Goal: Information Seeking & Learning: Learn about a topic

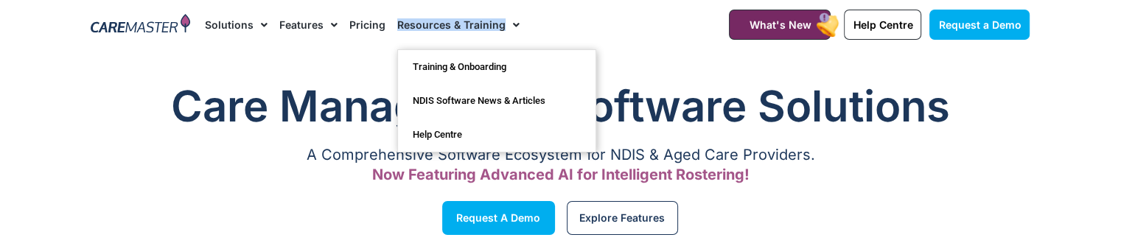
drag, startPoint x: 386, startPoint y: 21, endPoint x: 502, endPoint y: 24, distance: 115.7
click at [502, 24] on ul "Solutions AI Roster Optimiser NDIS Software for Small Providers End-to-End NDIS…" at bounding box center [362, 24] width 315 height 49
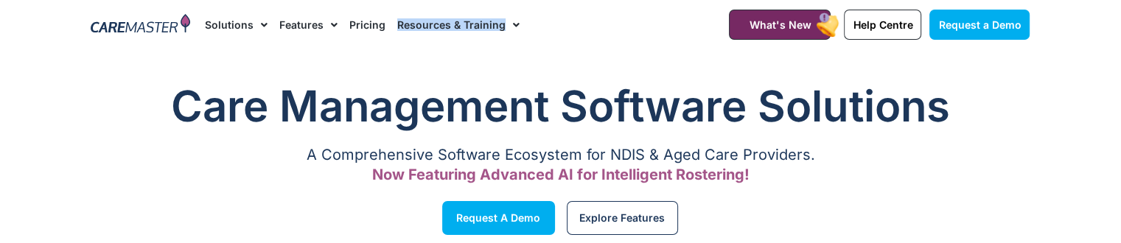
copy ul "Resources & Training"
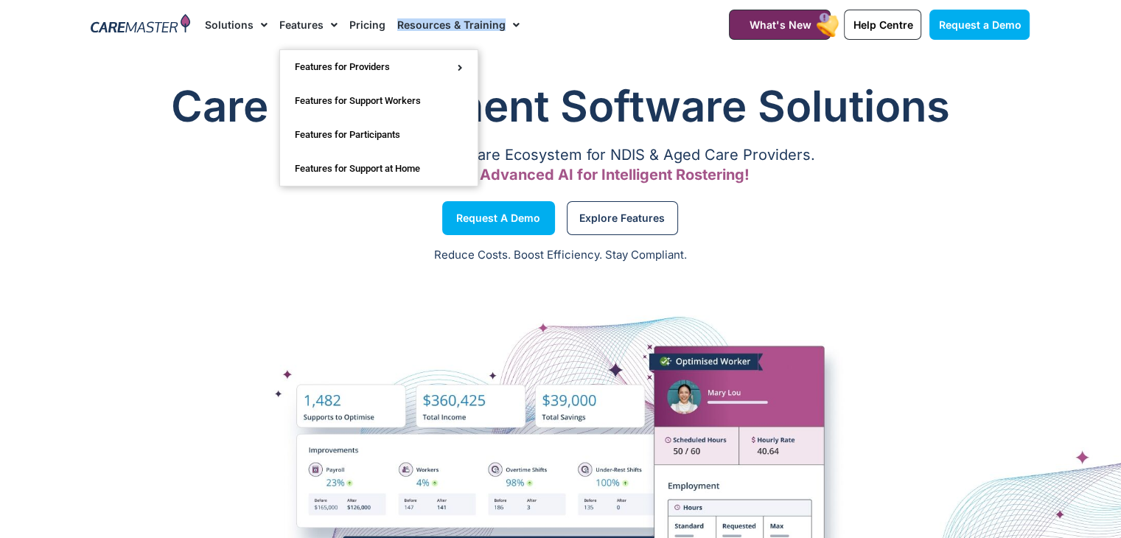
click at [279, 34] on link "Features" at bounding box center [308, 24] width 58 height 49
click at [292, 29] on link "Features" at bounding box center [308, 24] width 58 height 49
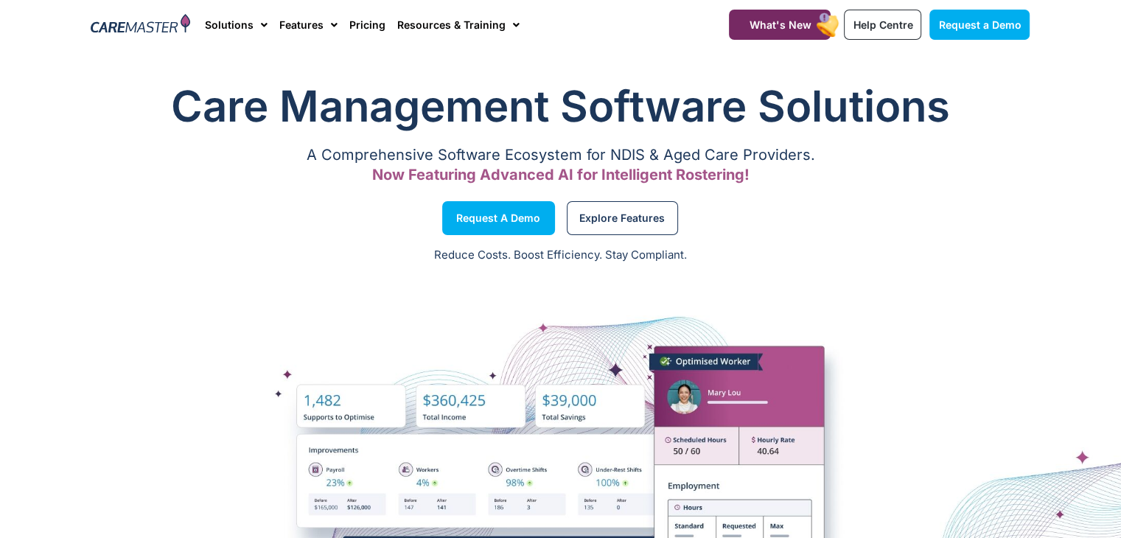
click at [200, 107] on h1 "Care Management Software Solutions" at bounding box center [560, 106] width 939 height 59
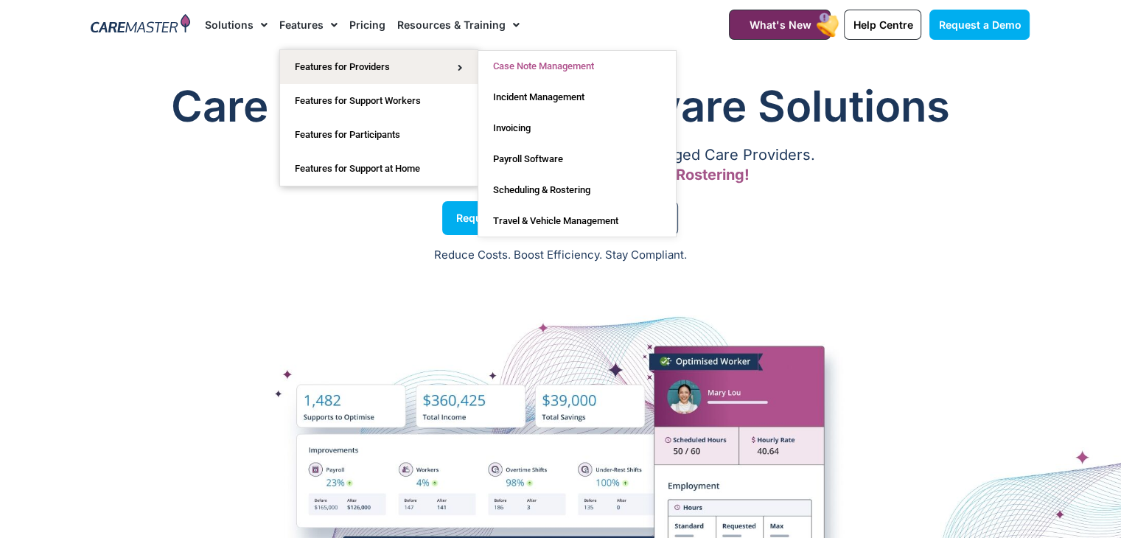
click at [514, 71] on link "Case Note Management" at bounding box center [577, 66] width 198 height 31
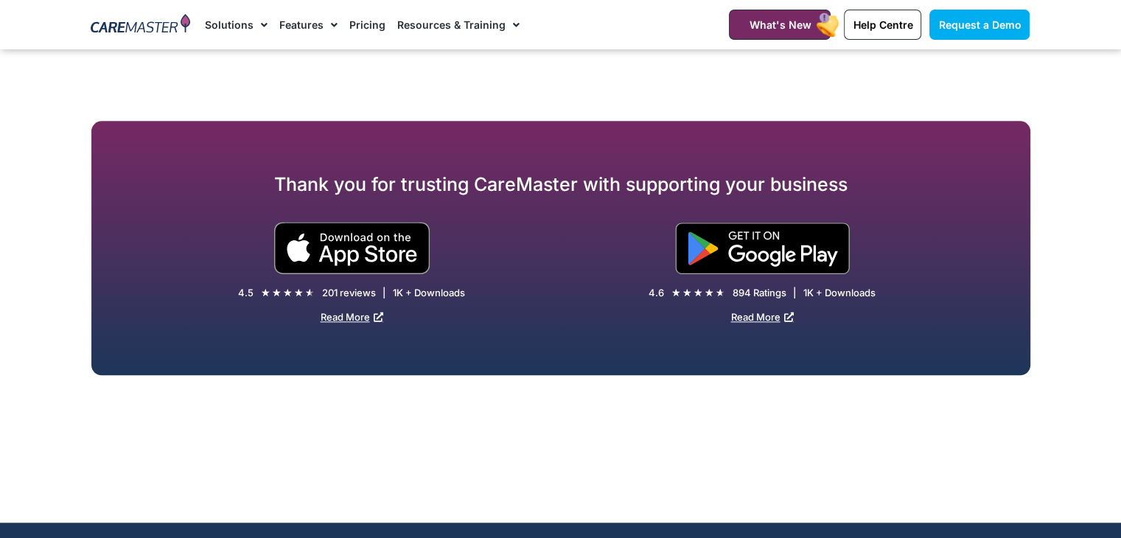
scroll to position [7591, 0]
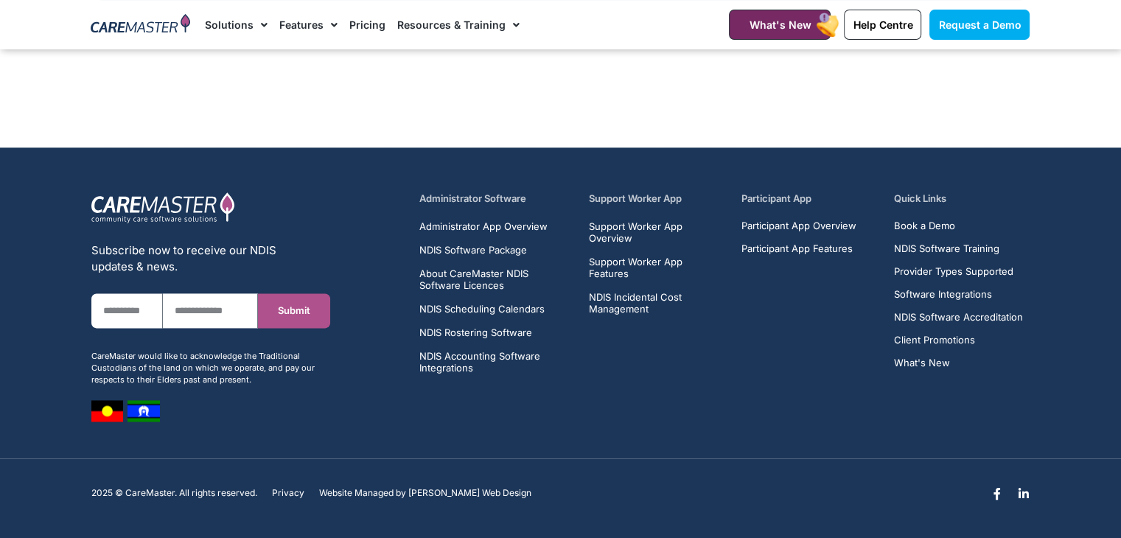
drag, startPoint x: 503, startPoint y: 218, endPoint x: 476, endPoint y: 219, distance: 26.5
drag, startPoint x: 476, startPoint y: 219, endPoint x: 446, endPoint y: 230, distance: 32.2
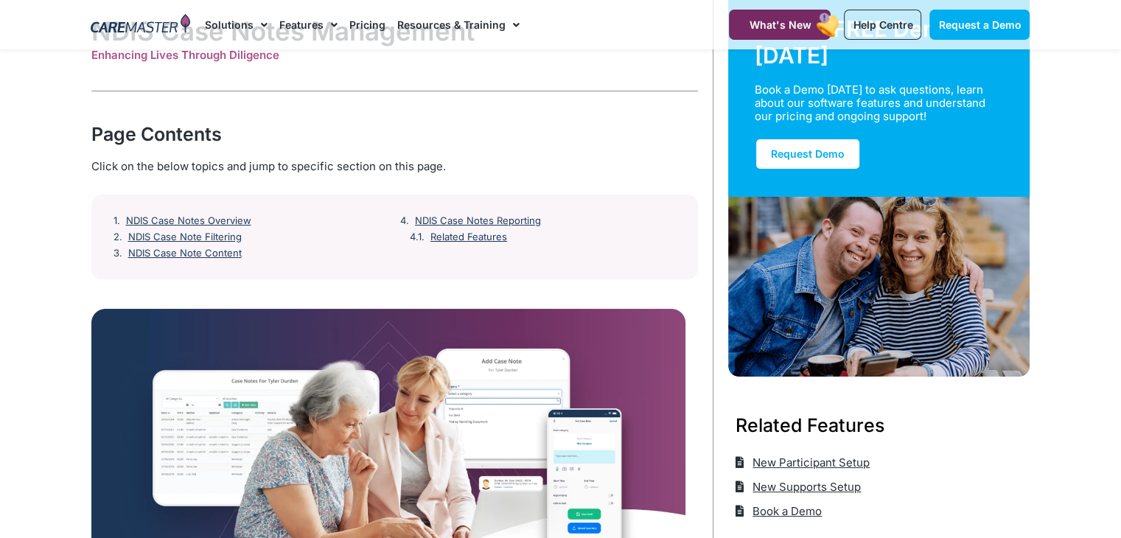
scroll to position [0, 0]
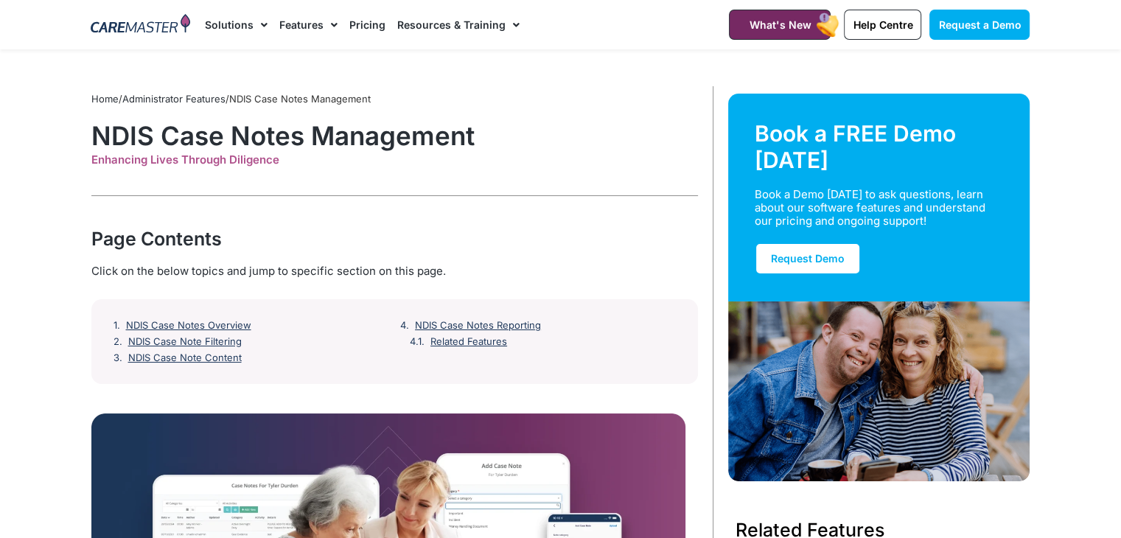
click at [152, 18] on img at bounding box center [140, 25] width 99 height 22
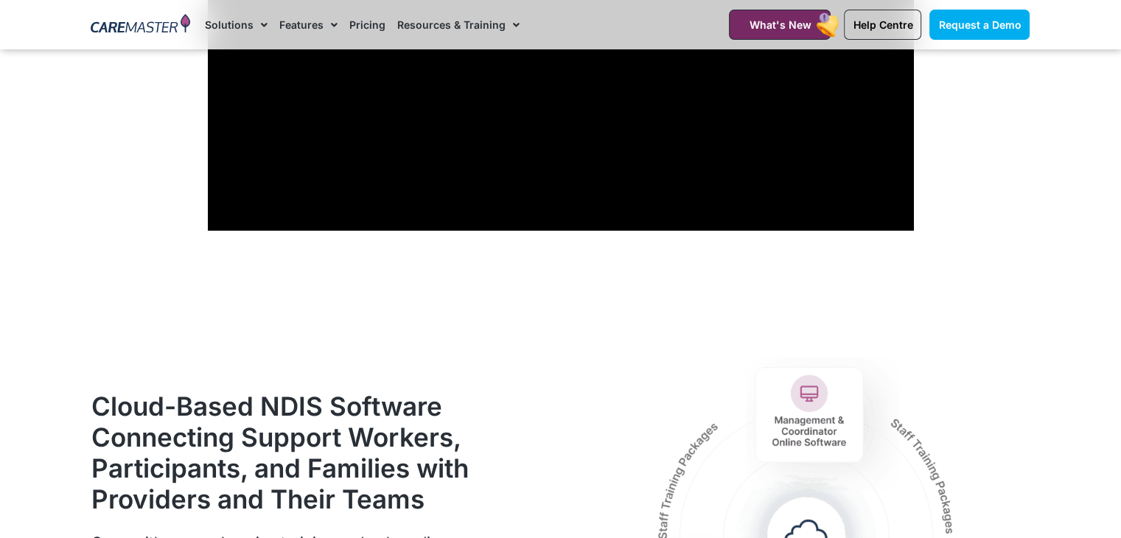
scroll to position [1544, 0]
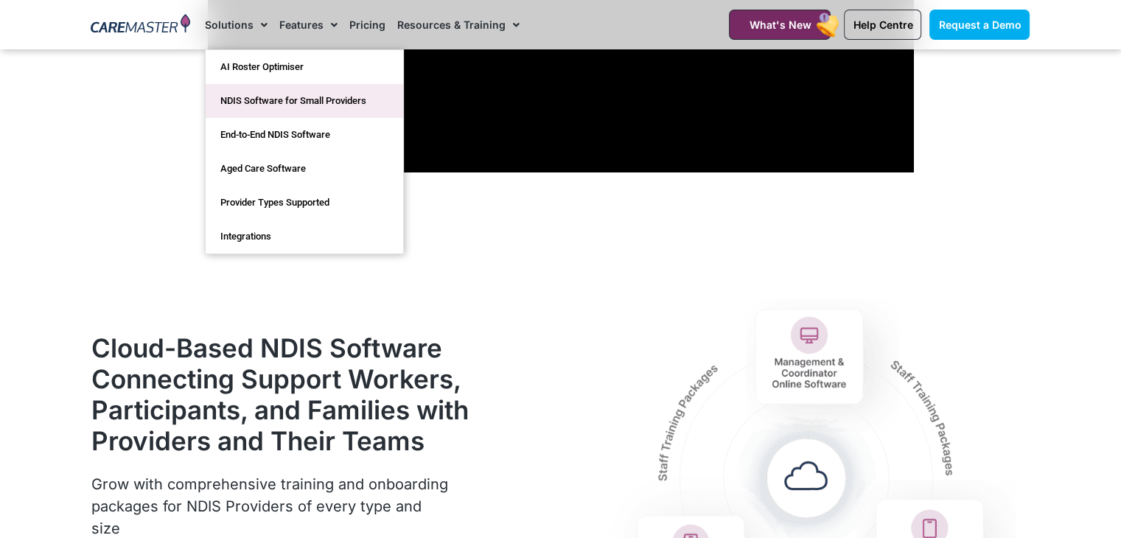
click at [262, 98] on link "NDIS Software for Small Providers" at bounding box center [305, 101] width 198 height 34
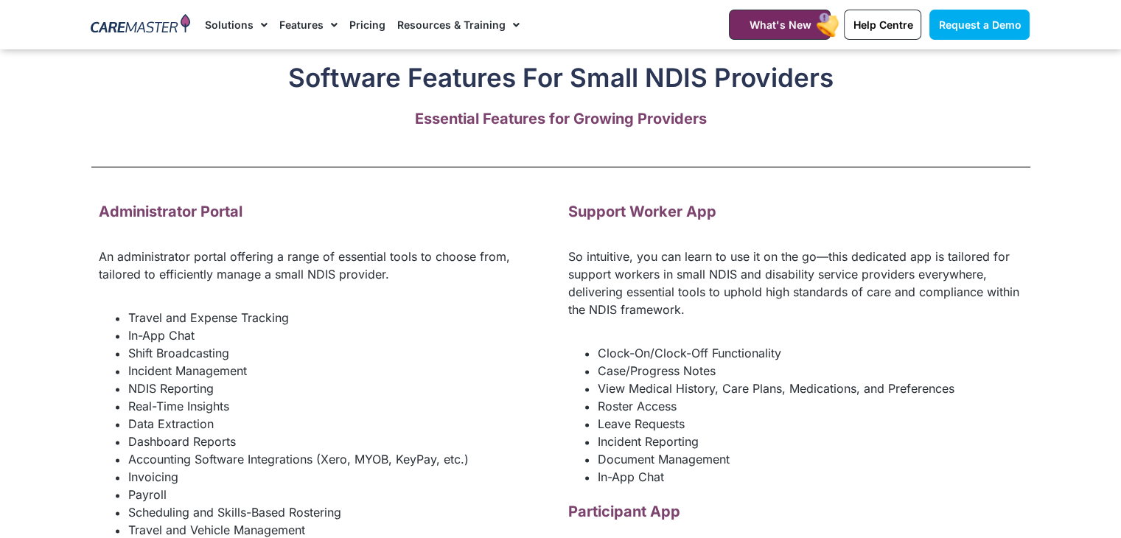
scroll to position [1842, 0]
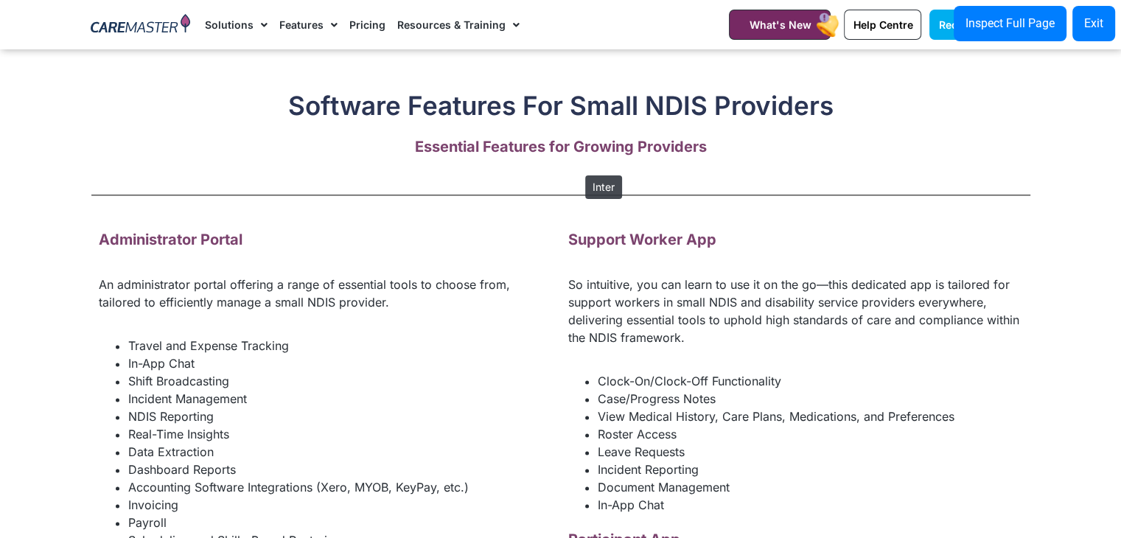
click at [578, 156] on strong "Essential Features for Growing Providers" at bounding box center [561, 147] width 292 height 18
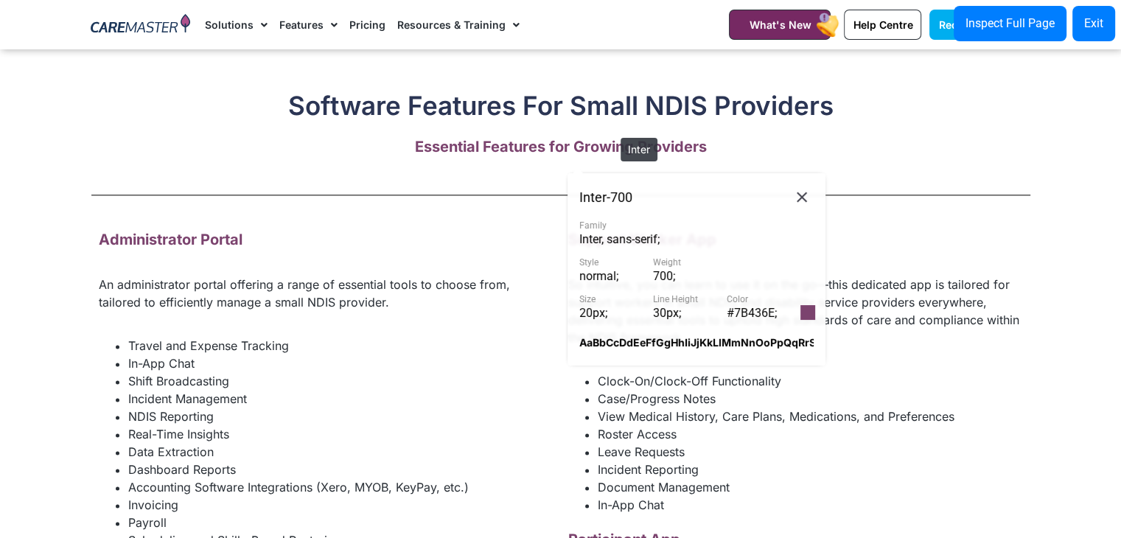
click at [613, 121] on h2 "Software Features For Small NDIS Providers" at bounding box center [560, 105] width 939 height 31
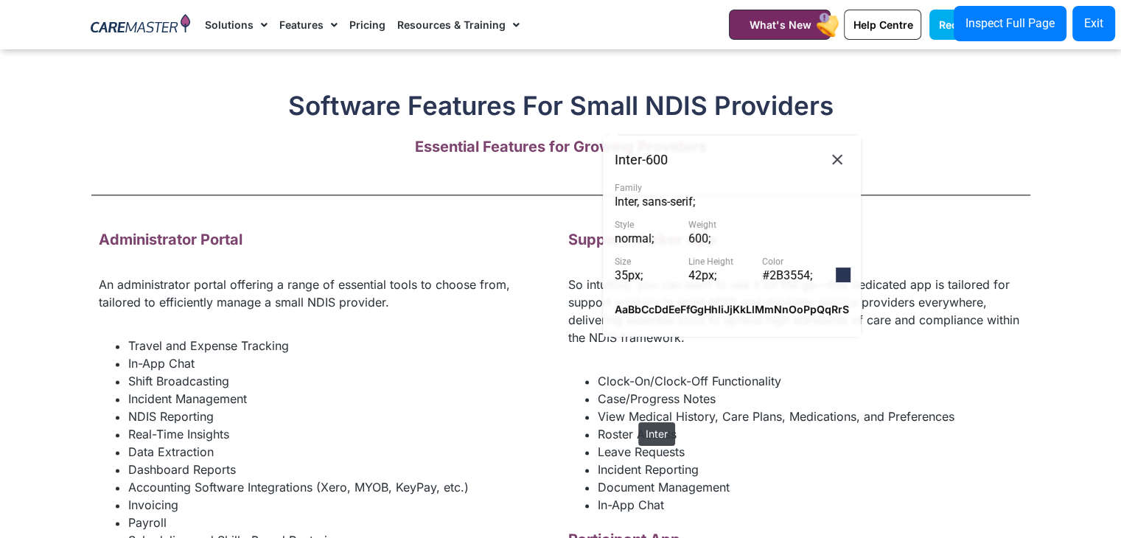
click at [631, 408] on li "Case/Progress Notes" at bounding box center [810, 399] width 425 height 18
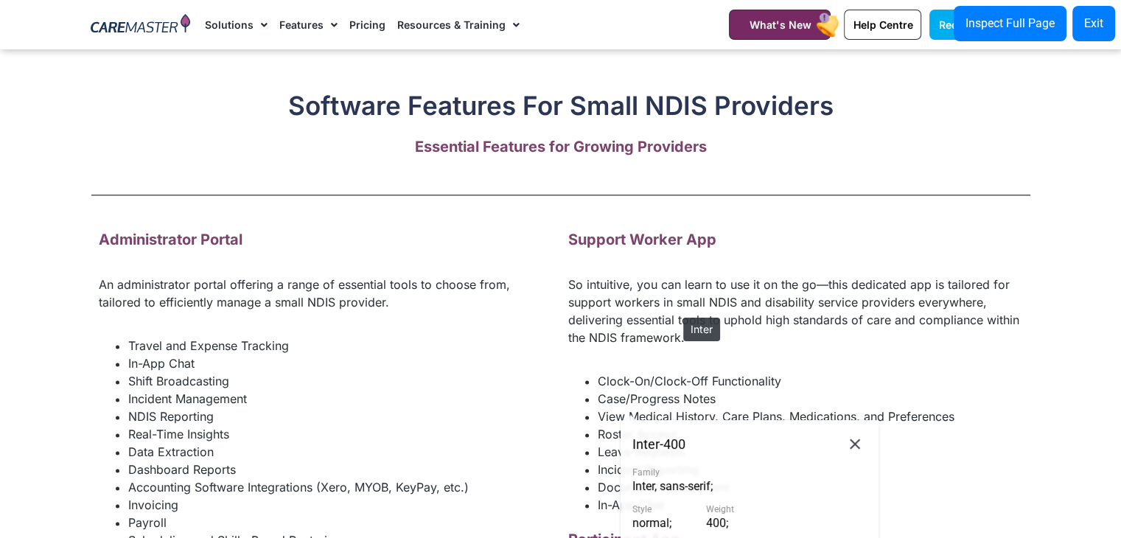
click at [676, 310] on p "So intuitive, you can learn to use it on the go—this dedicated app is tailored …" at bounding box center [795, 311] width 455 height 71
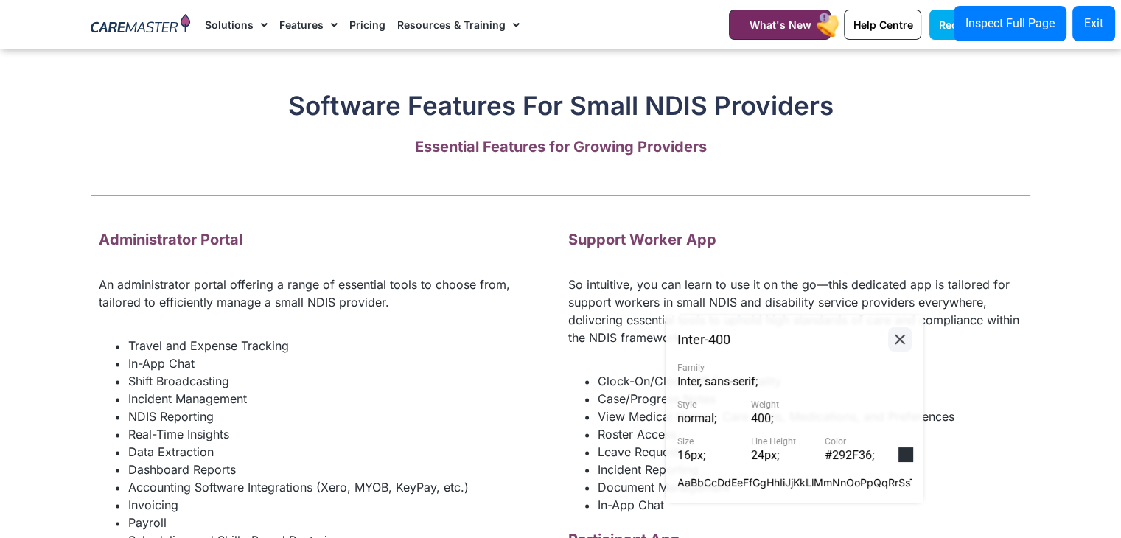
click at [899, 349] on button at bounding box center [900, 339] width 24 height 24
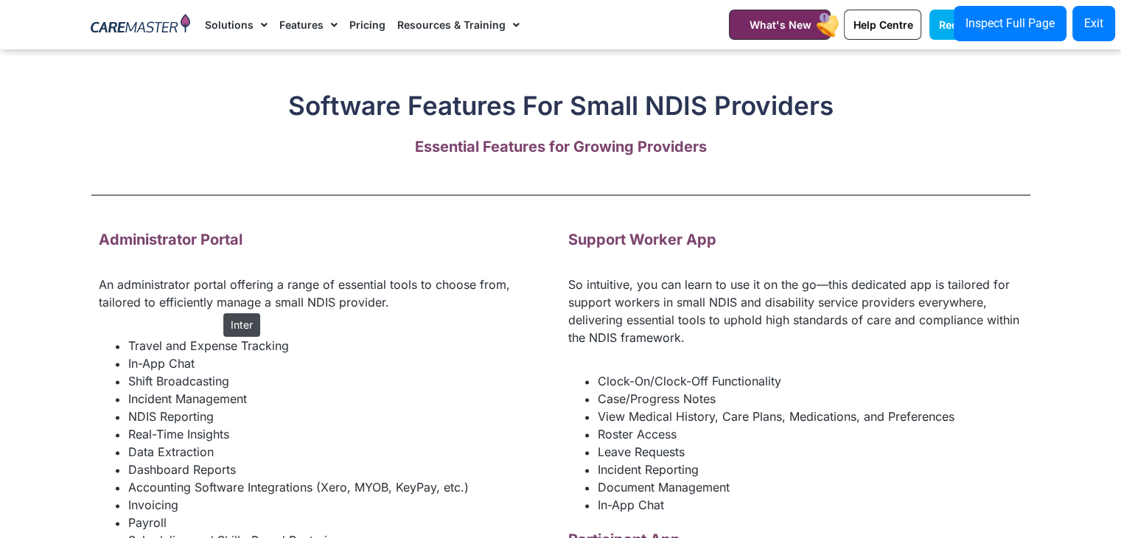
click at [216, 306] on p "An administrator portal offering a range of essential tools to choose from, tai…" at bounding box center [326, 293] width 455 height 35
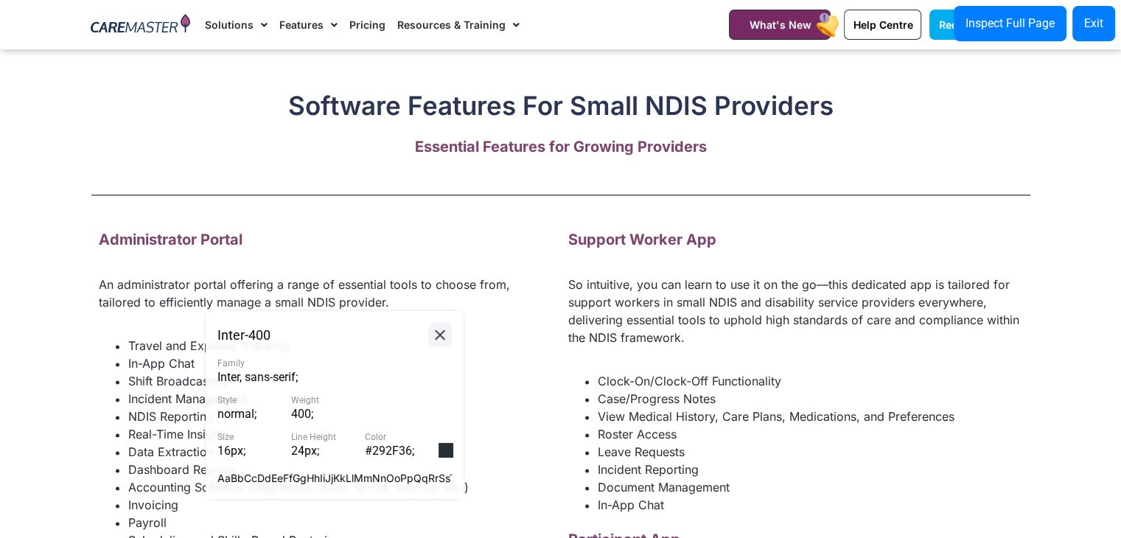
click at [443, 326] on icon at bounding box center [440, 335] width 18 height 18
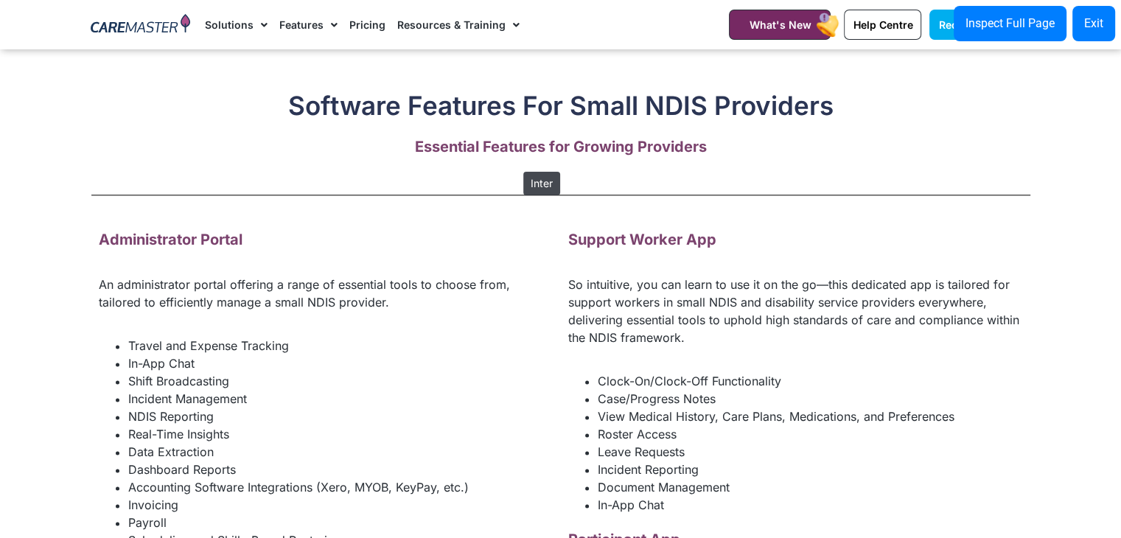
click at [516, 156] on strong "Essential Features for Growing Providers" at bounding box center [561, 147] width 292 height 18
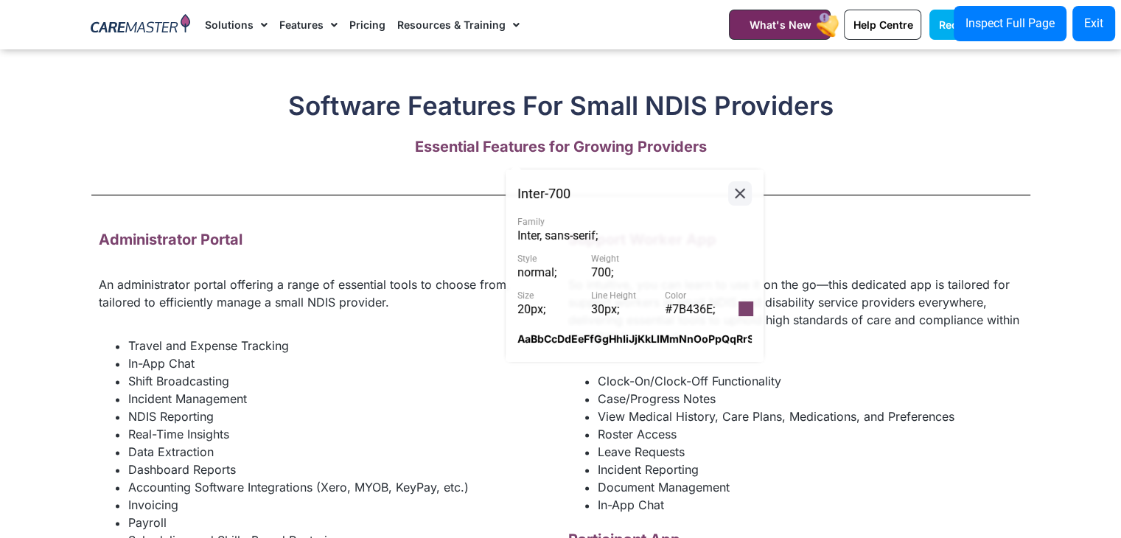
click at [741, 199] on icon at bounding box center [740, 193] width 18 height 18
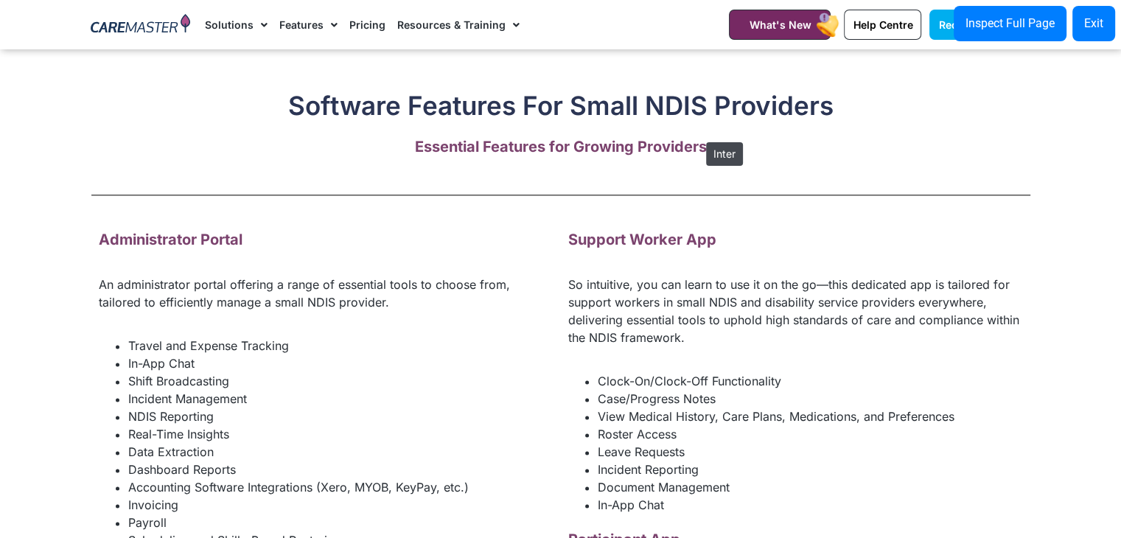
click at [699, 121] on h2 "Software Features For Small NDIS Providers" at bounding box center [560, 105] width 939 height 31
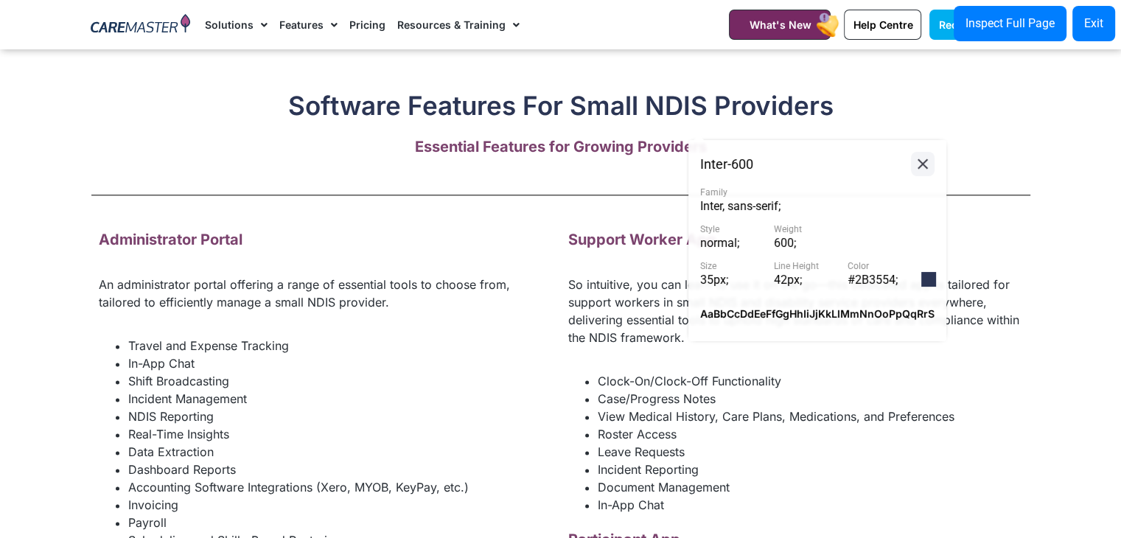
click at [914, 158] on icon at bounding box center [923, 164] width 18 height 18
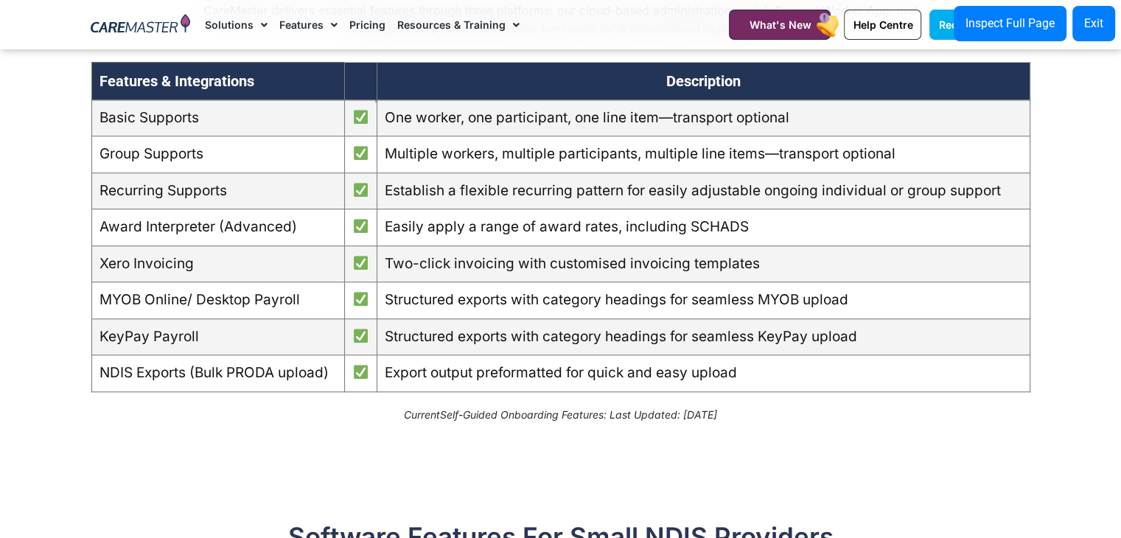
scroll to position [1383, 0]
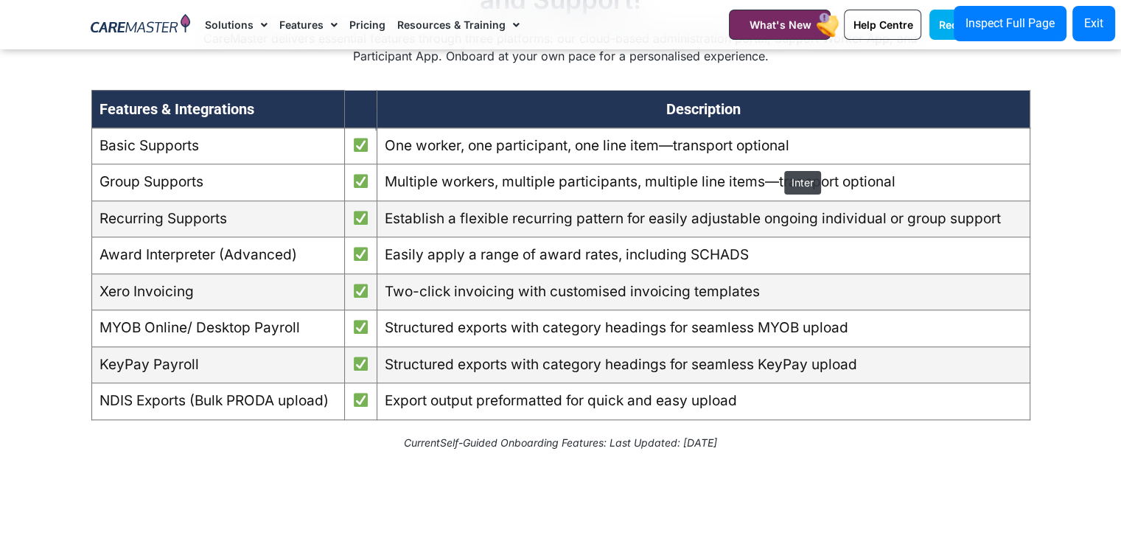
click at [777, 164] on td "One worker, one participant, one line item—transport optional" at bounding box center [703, 146] width 653 height 37
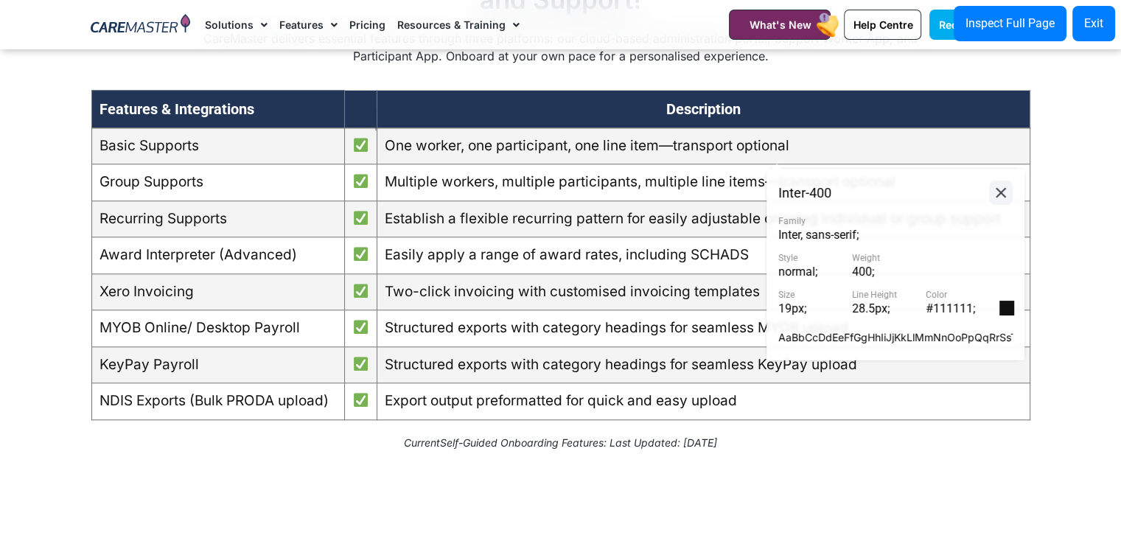
click at [998, 193] on icon at bounding box center [1001, 193] width 18 height 18
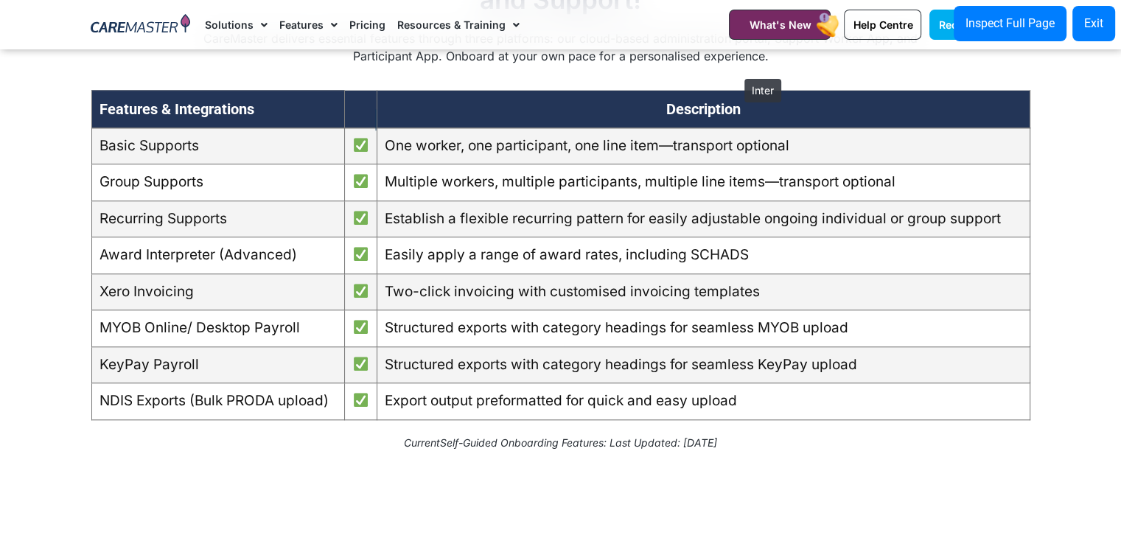
click at [737, 65] on p "CareMaster delivers essential features through three platforms: our cloud-based…" at bounding box center [561, 46] width 718 height 35
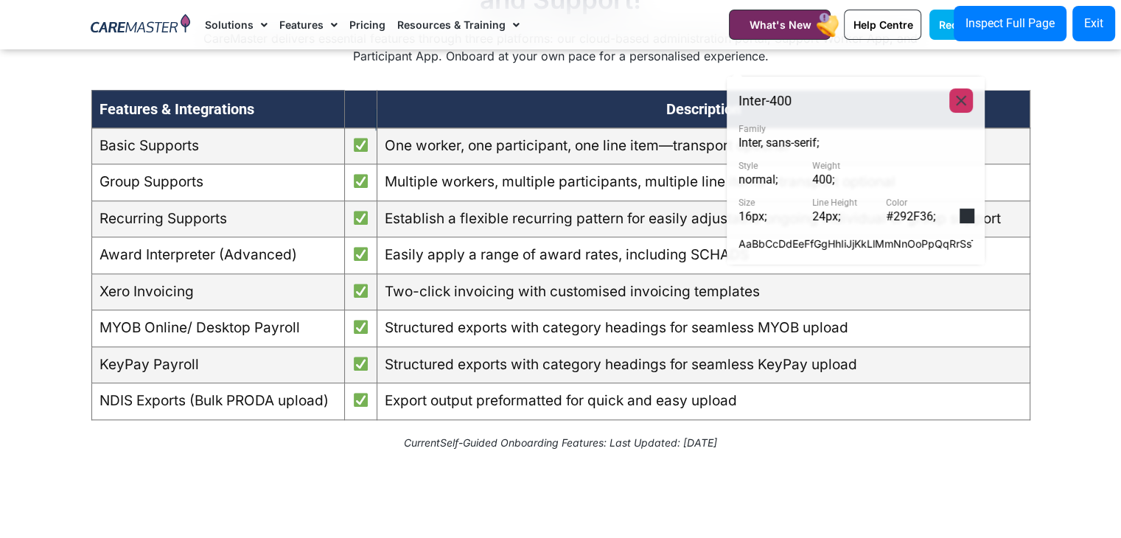
click at [963, 104] on icon at bounding box center [961, 100] width 18 height 18
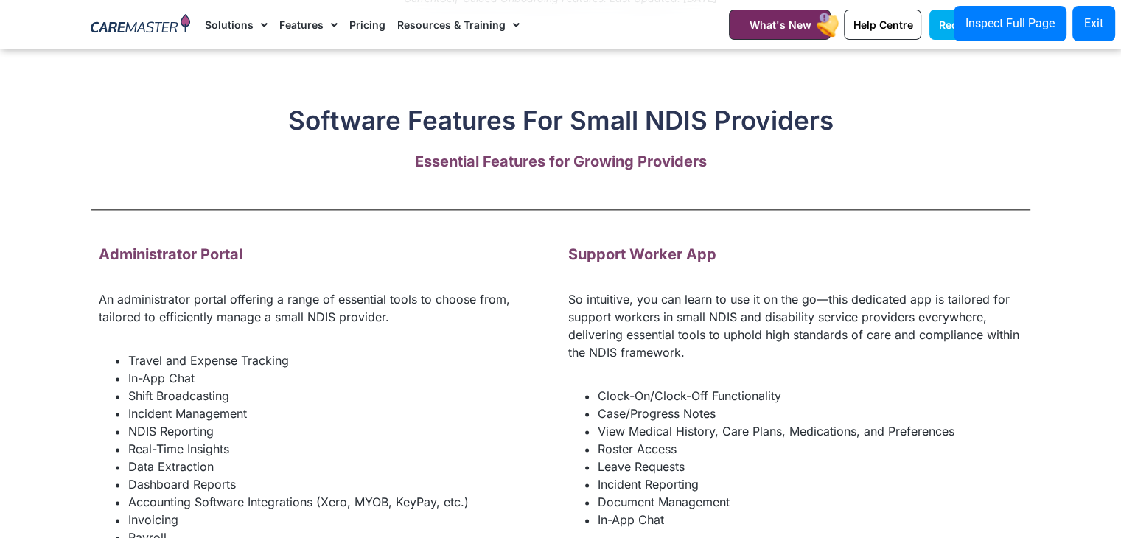
scroll to position [1798, 0]
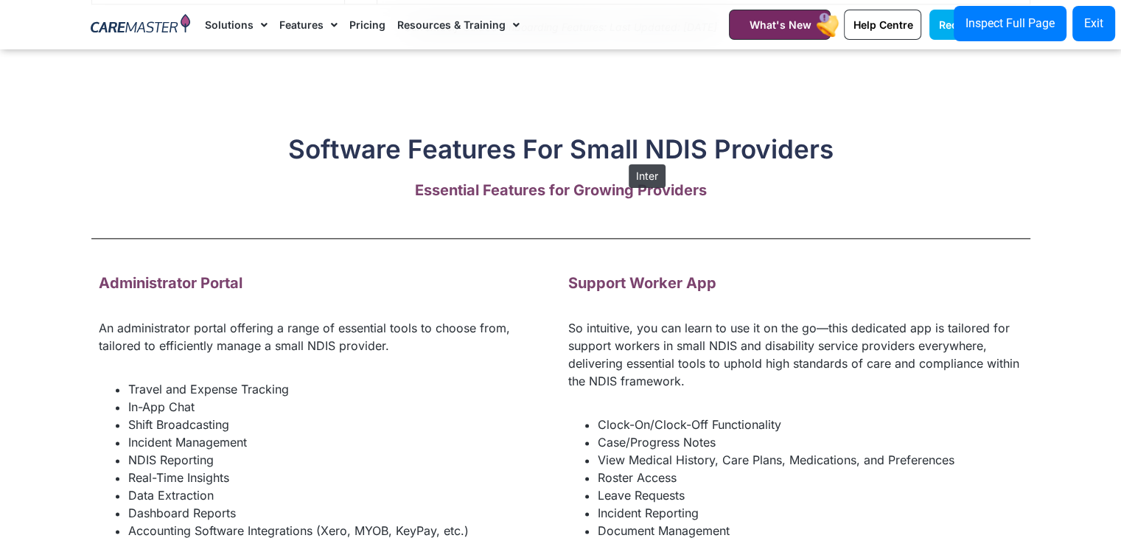
click at [621, 157] on h2 "Software Features For Small NDIS Providers" at bounding box center [560, 148] width 939 height 31
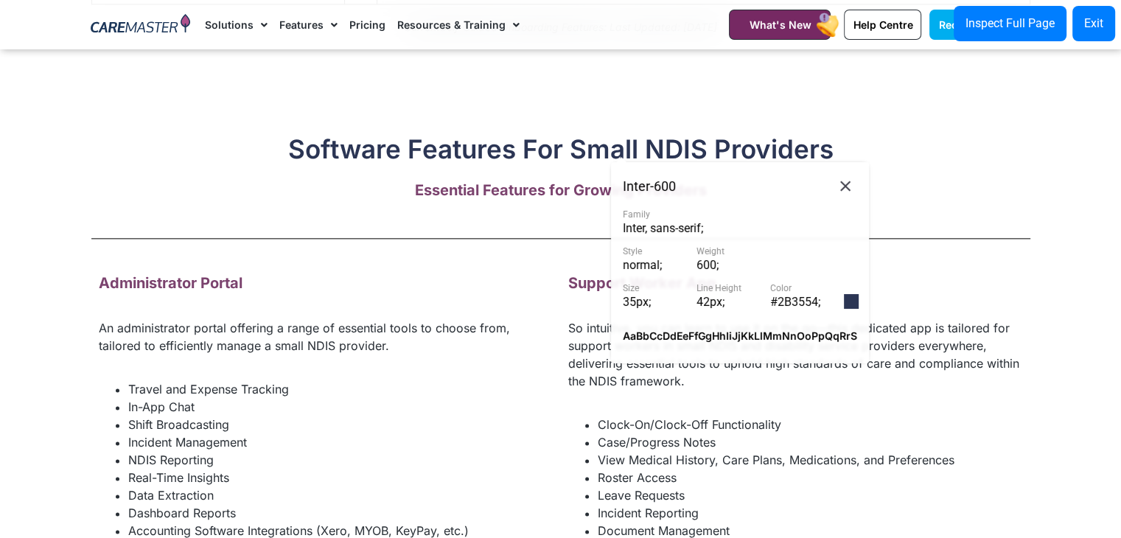
click at [808, 300] on span "#2B3554 ;" at bounding box center [795, 302] width 50 height 14
click at [846, 304] on div at bounding box center [851, 301] width 15 height 15
click at [781, 297] on span "rgb(43, 53, 84) ;" at bounding box center [808, 302] width 77 height 14
click at [840, 186] on icon at bounding box center [845, 186] width 18 height 18
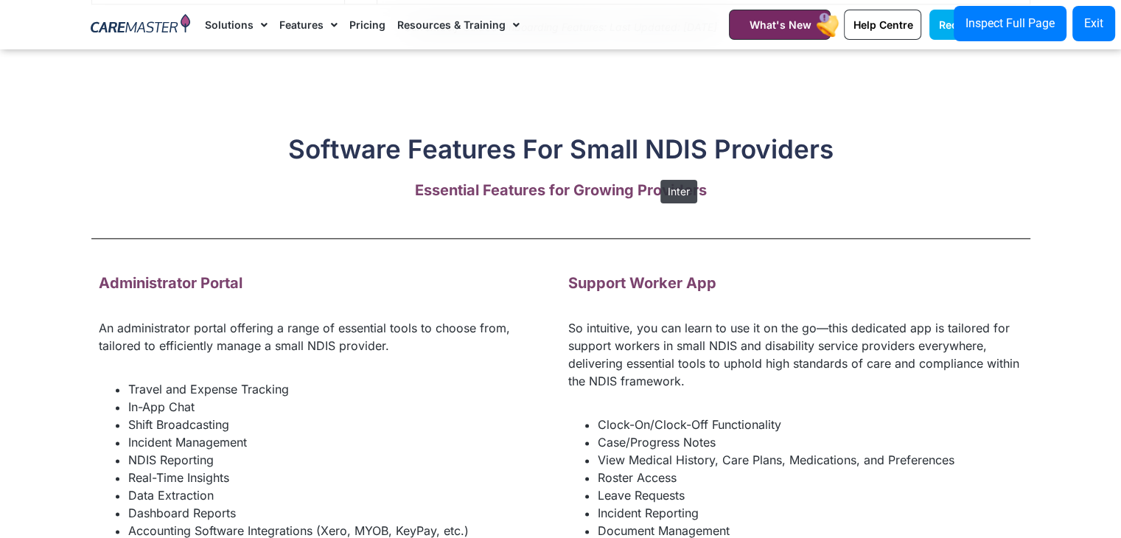
click at [653, 164] on h2 "Software Features For Small NDIS Providers" at bounding box center [560, 148] width 939 height 31
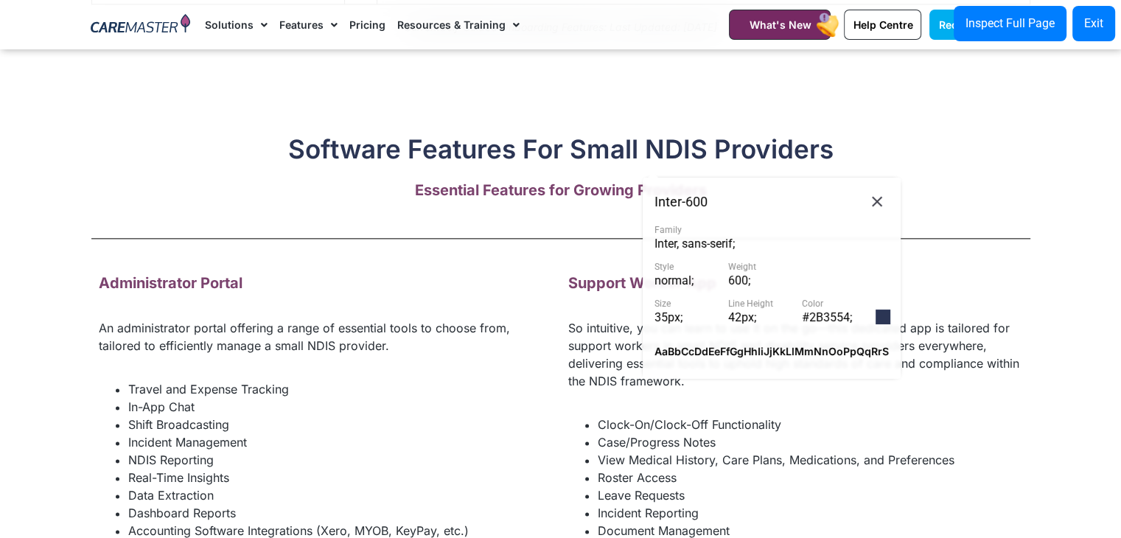
click at [822, 316] on span "#2B3554 ;" at bounding box center [827, 317] width 50 height 14
click at [876, 324] on div "Inter - 600 Family Inter, sans-serif ; Style normal ; Weight 600 ; Size 35px ; …" at bounding box center [771, 278] width 234 height 178
click at [884, 312] on div at bounding box center [883, 317] width 15 height 15
click at [837, 318] on span "#2B3554 ;" at bounding box center [827, 317] width 50 height 14
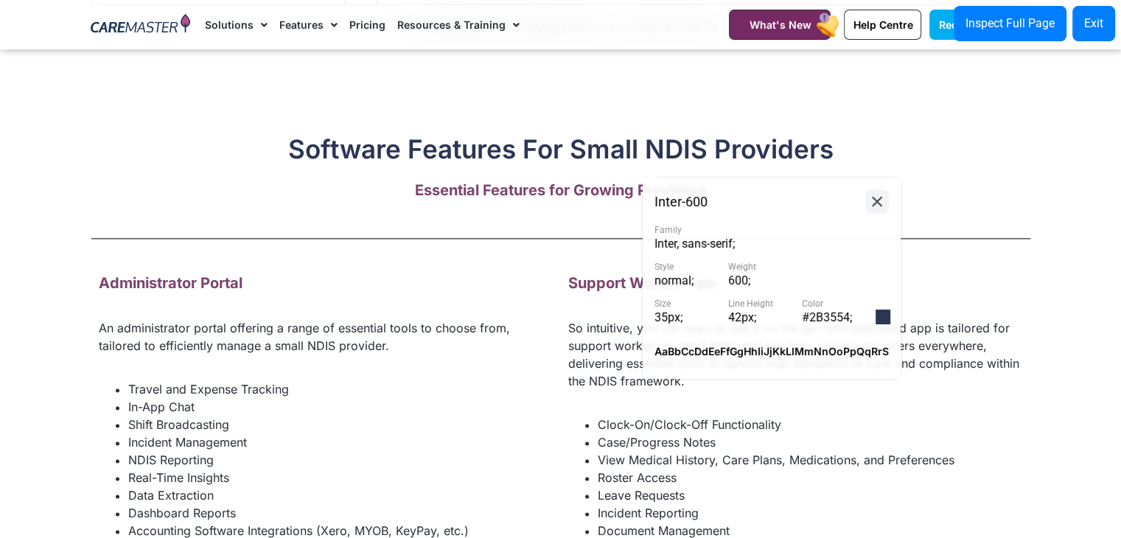
click at [881, 204] on icon at bounding box center [877, 201] width 18 height 18
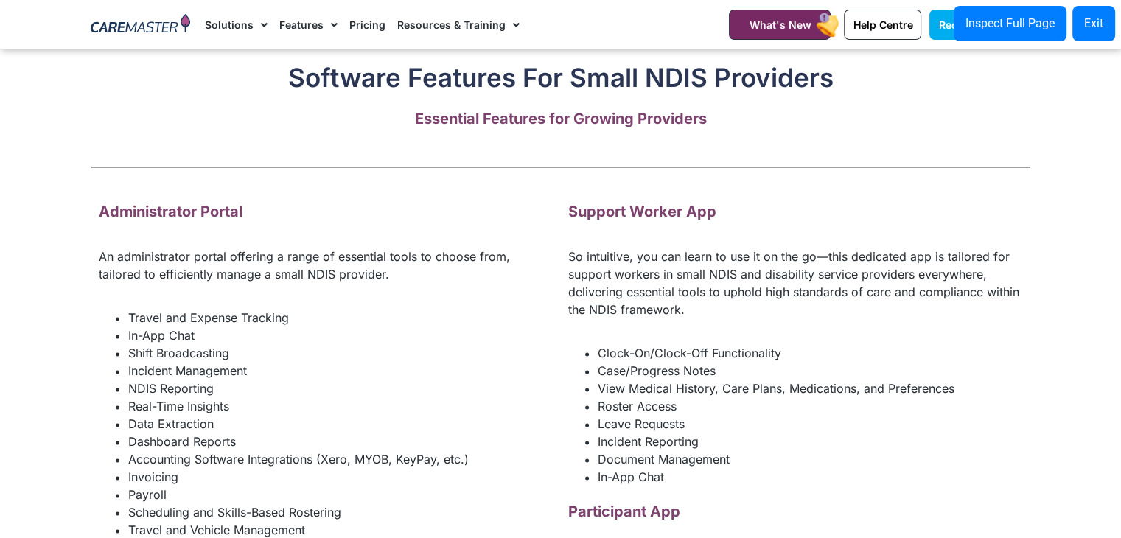
scroll to position [1842, 0]
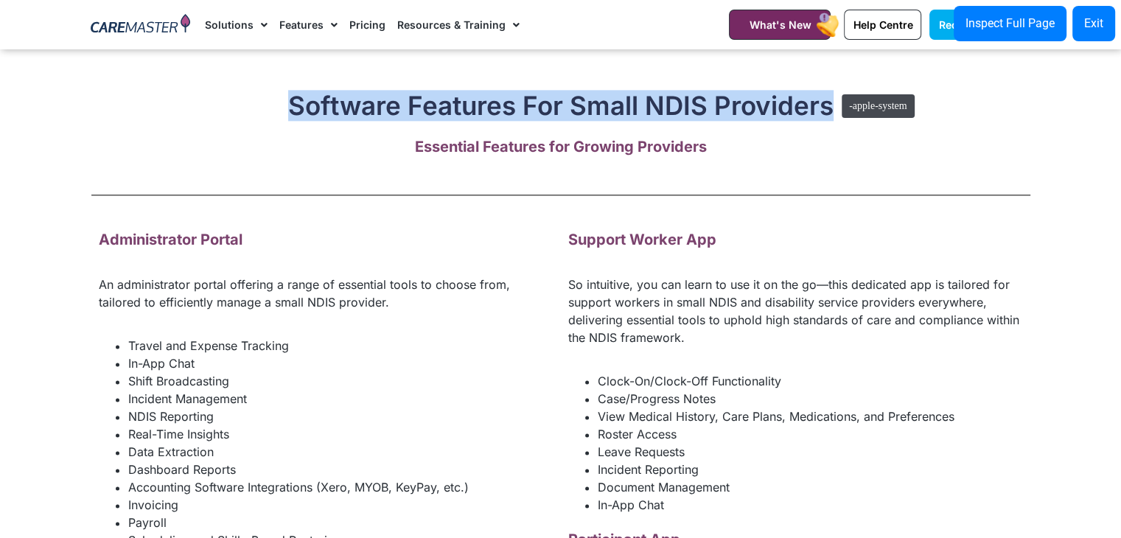
drag, startPoint x: 274, startPoint y: 123, endPoint x: 834, endPoint y: 87, distance: 561.3
click at [834, 87] on div "Software Features For Small NDIS Providers" at bounding box center [560, 68] width 939 height 105
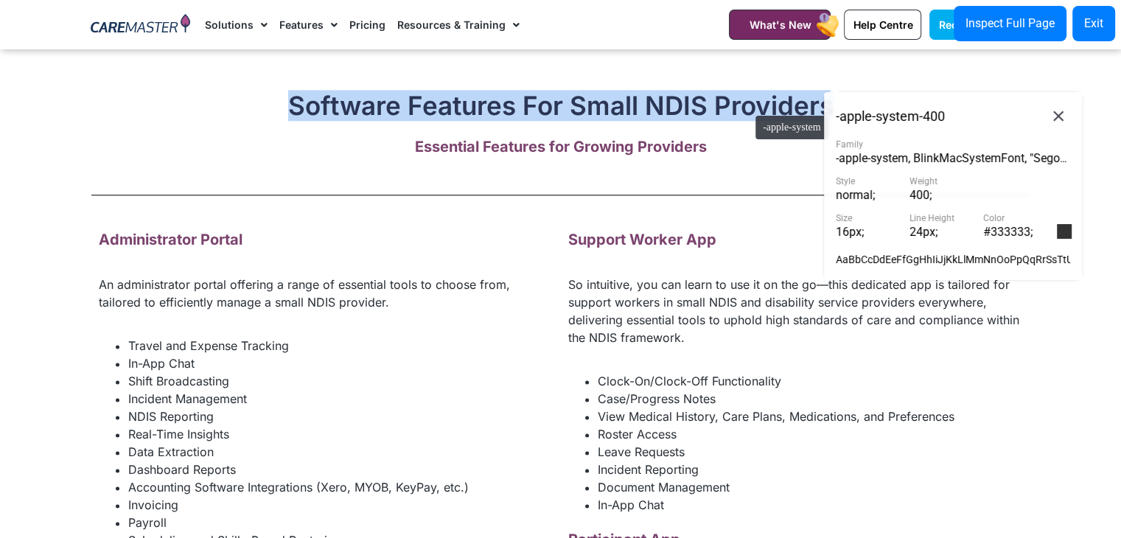
copy h2 "Software Features For Small NDIS Providers"
click at [1057, 118] on icon at bounding box center [1058, 116] width 10 height 10
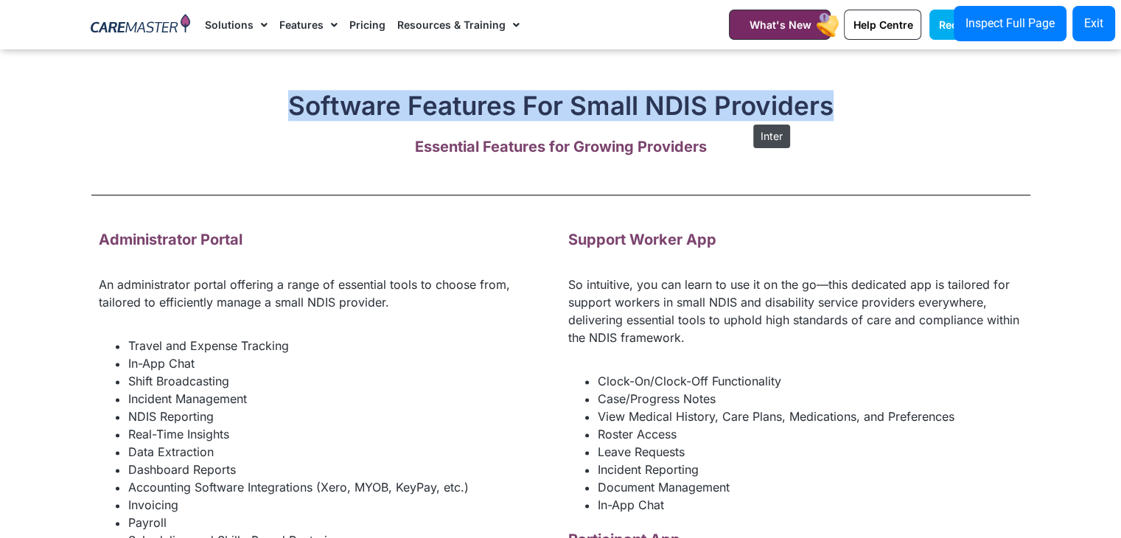
click at [746, 117] on h2 "Software Features For Small NDIS Providers" at bounding box center [560, 105] width 939 height 31
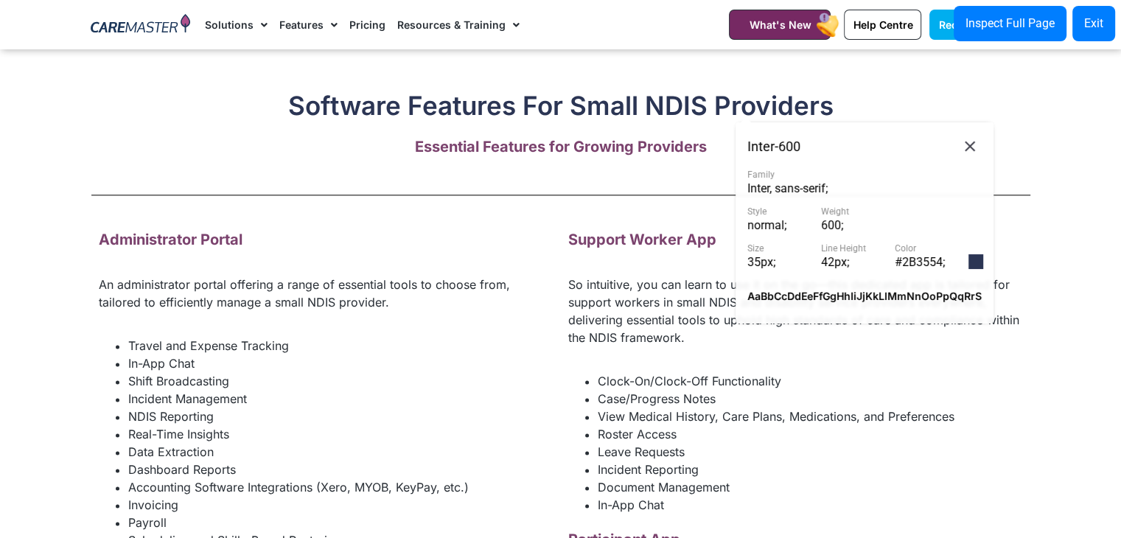
click at [931, 259] on span "#2B3554 ;" at bounding box center [920, 262] width 50 height 14
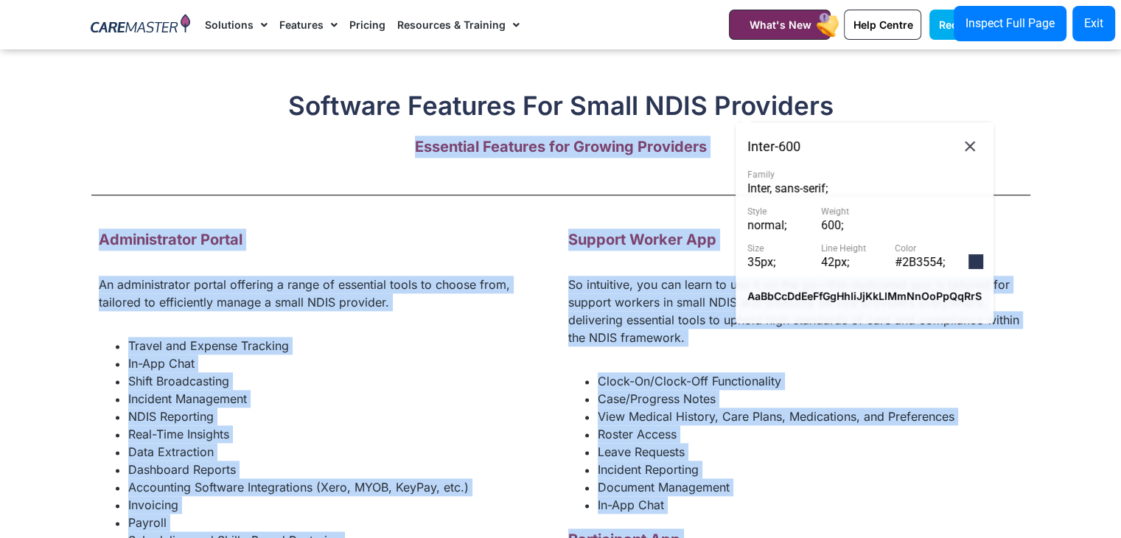
drag, startPoint x: 397, startPoint y: 161, endPoint x: 747, endPoint y: 176, distance: 350.4
click at [710, 158] on p "Essential Features for Growing Providers" at bounding box center [560, 147] width 939 height 22
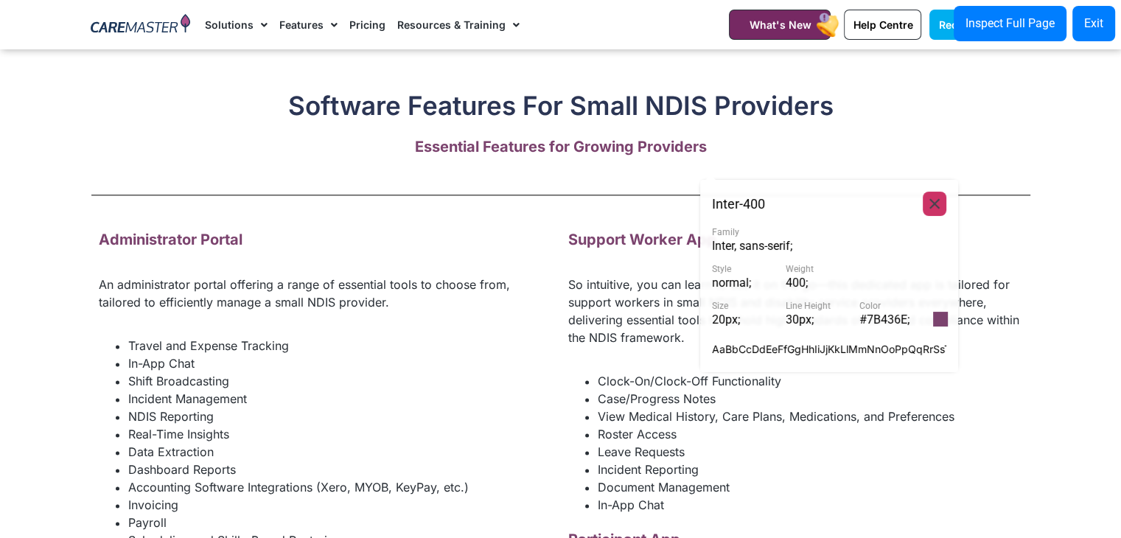
drag, startPoint x: 932, startPoint y: 206, endPoint x: 923, endPoint y: 209, distance: 9.3
click at [929, 208] on icon at bounding box center [935, 204] width 18 height 18
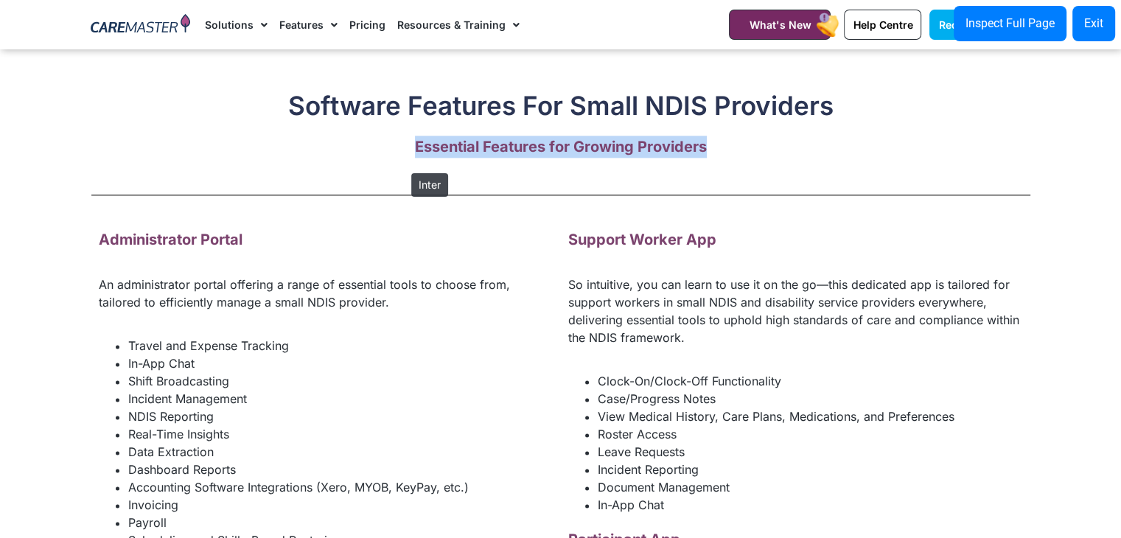
drag, startPoint x: 719, startPoint y: 171, endPoint x: 404, endPoint y: 166, distance: 314.7
click at [404, 158] on p "Essential Features for Growing Providers" at bounding box center [560, 147] width 939 height 22
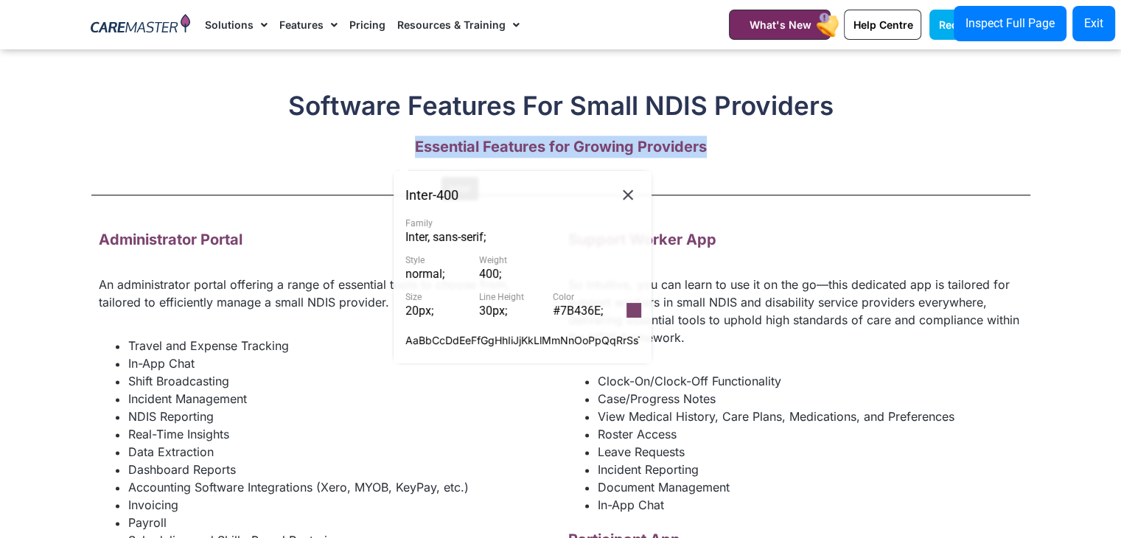
copy strong "Essential Features for Growing Providers"
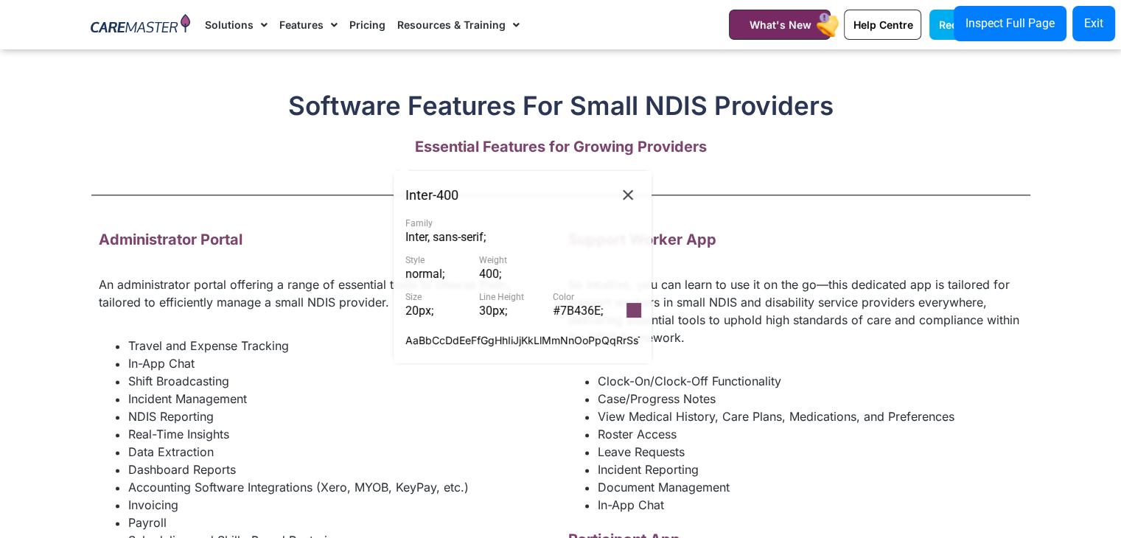
click at [578, 308] on span "#7B436E ;" at bounding box center [578, 311] width 50 height 14
click at [632, 198] on icon at bounding box center [628, 195] width 18 height 18
